Goal: Task Accomplishment & Management: Use online tool/utility

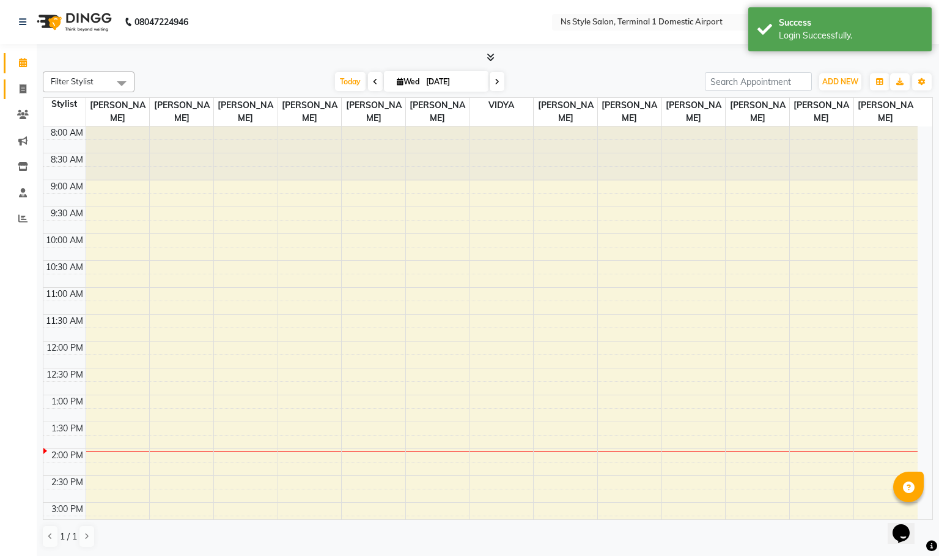
click at [23, 88] on icon at bounding box center [23, 88] width 7 height 9
select select "service"
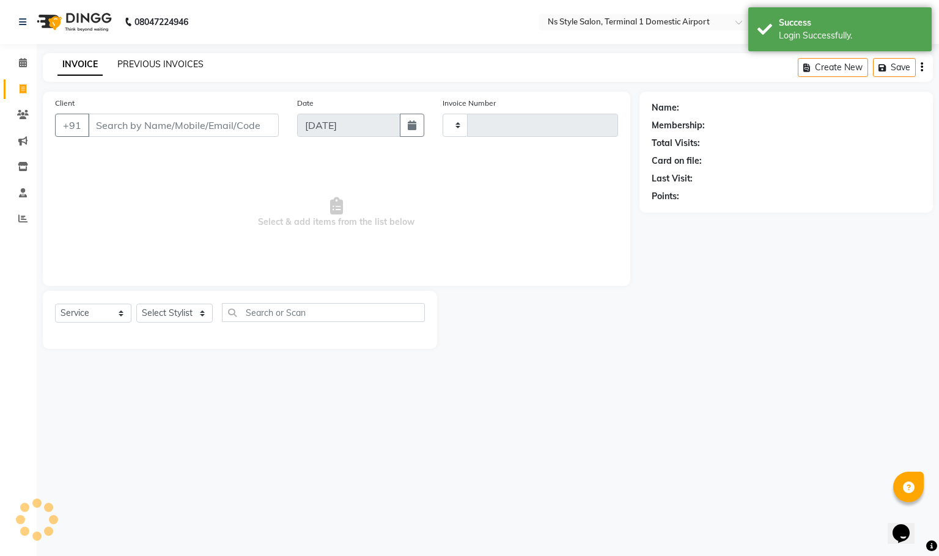
click at [154, 63] on link "PREVIOUS INVOICES" at bounding box center [160, 64] width 86 height 11
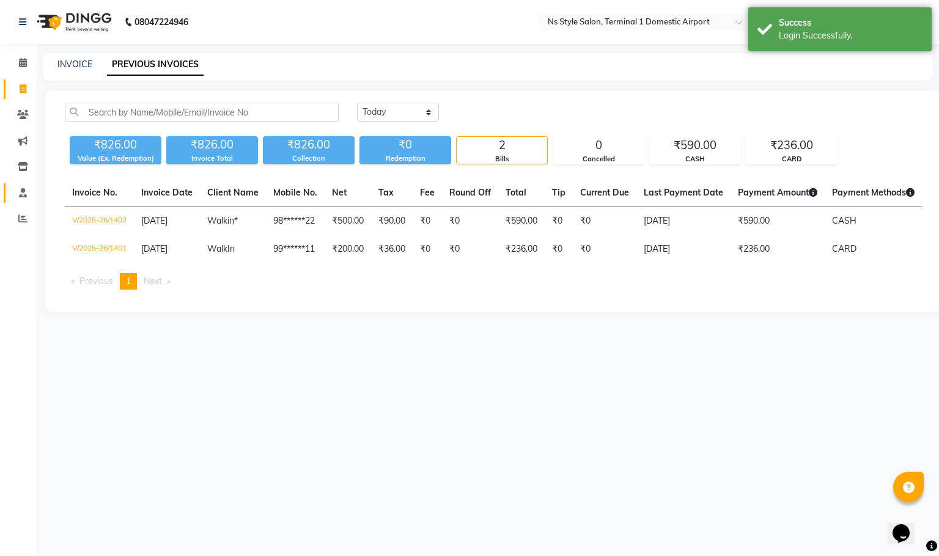
click at [23, 192] on icon at bounding box center [23, 192] width 8 height 9
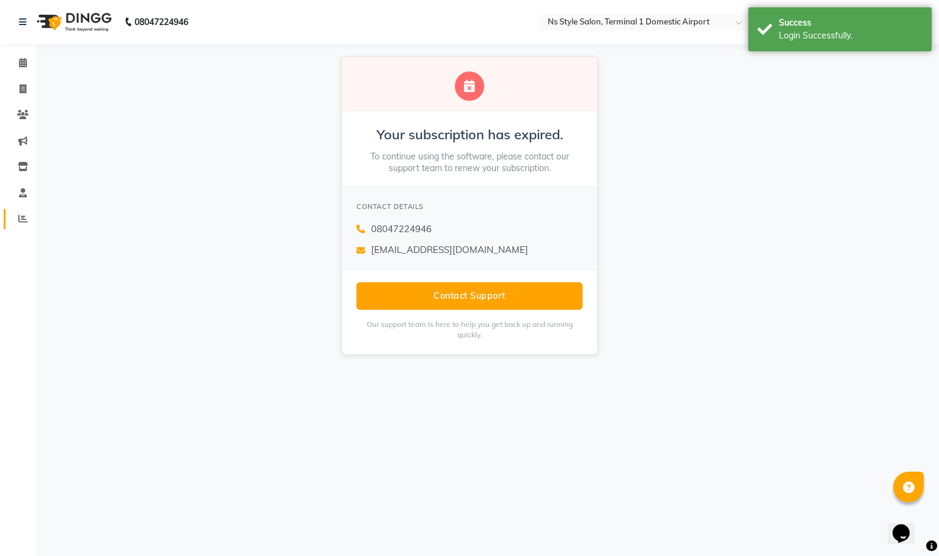
click at [22, 218] on icon at bounding box center [22, 218] width 9 height 9
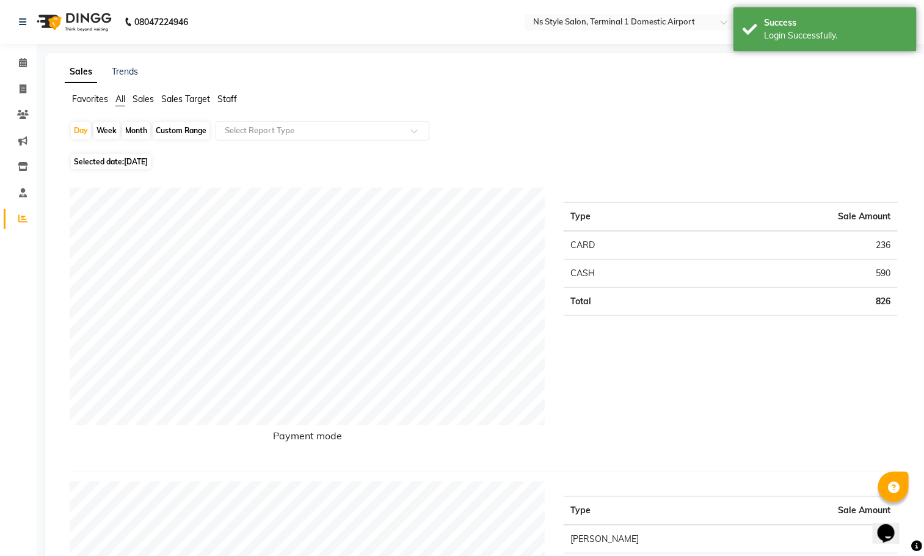
click at [140, 130] on div "Month" at bounding box center [136, 130] width 28 height 17
select select "9"
select select "2025"
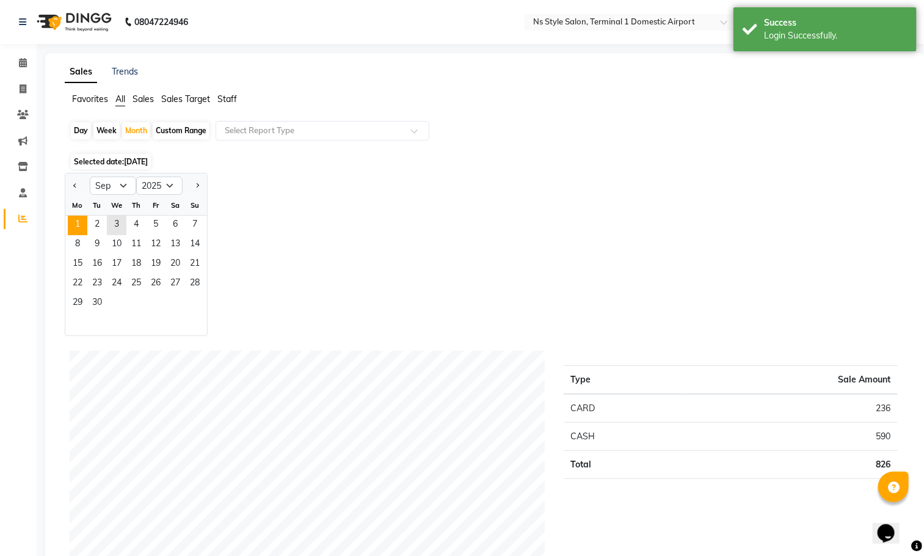
click at [78, 224] on span "1" at bounding box center [78, 226] width 20 height 20
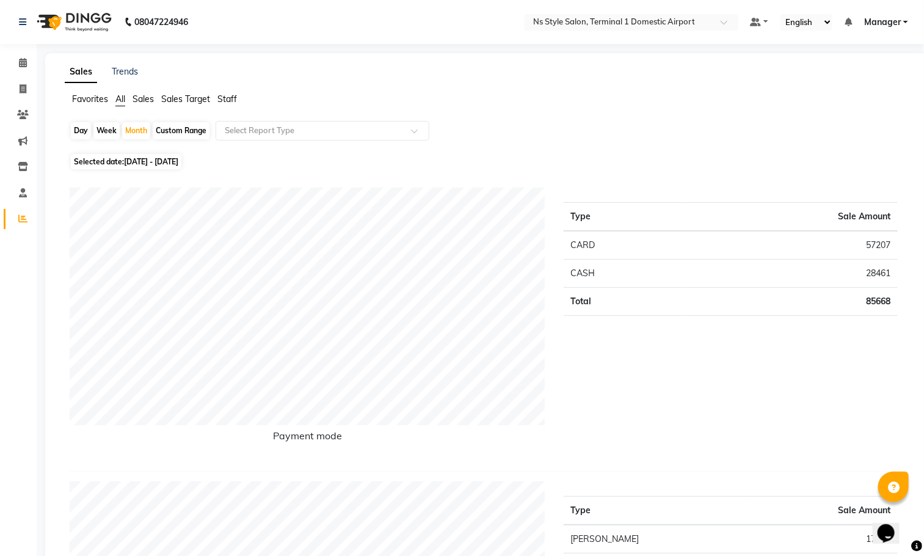
click at [224, 99] on span "Staff" at bounding box center [228, 98] width 20 height 11
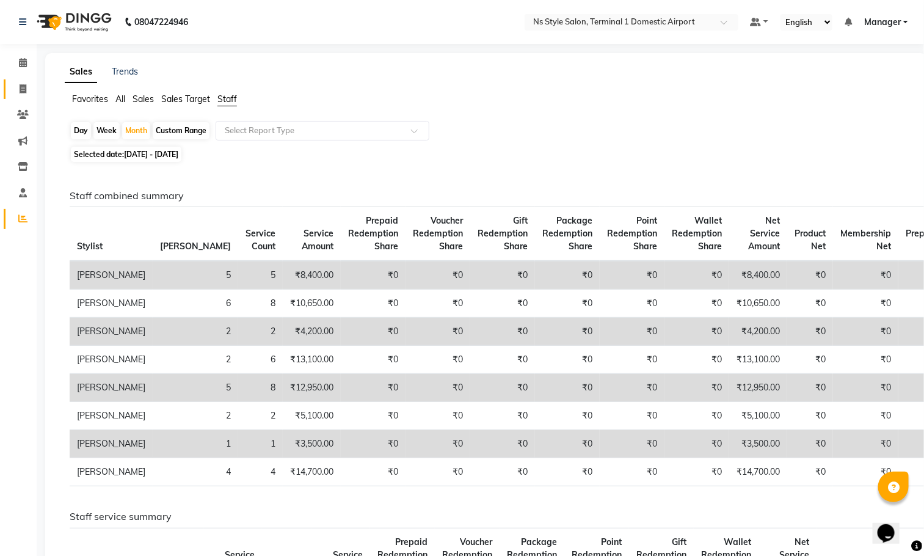
click at [23, 88] on icon at bounding box center [23, 88] width 7 height 9
select select "5659"
select select "service"
